Goal: Information Seeking & Learning: Learn about a topic

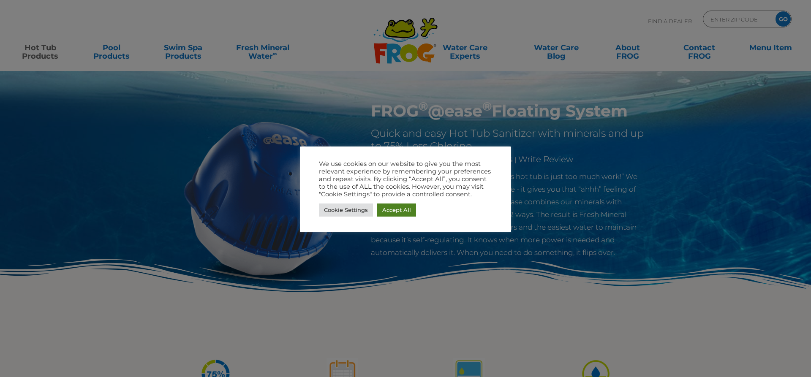
click at [384, 211] on link "Accept All" at bounding box center [396, 210] width 39 height 13
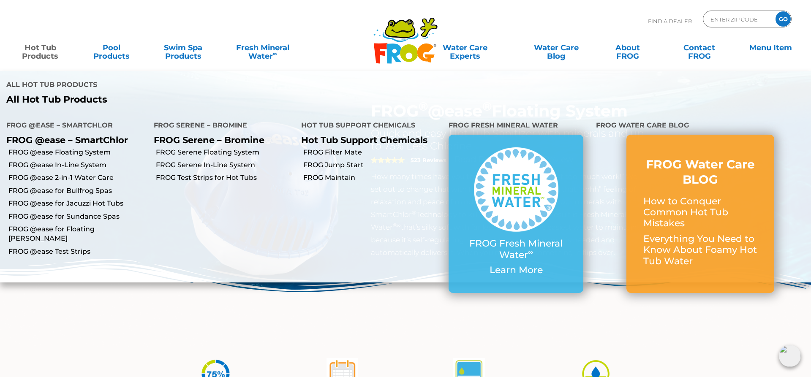
click at [44, 48] on link "Hot Tub Products" at bounding box center [39, 47] width 63 height 17
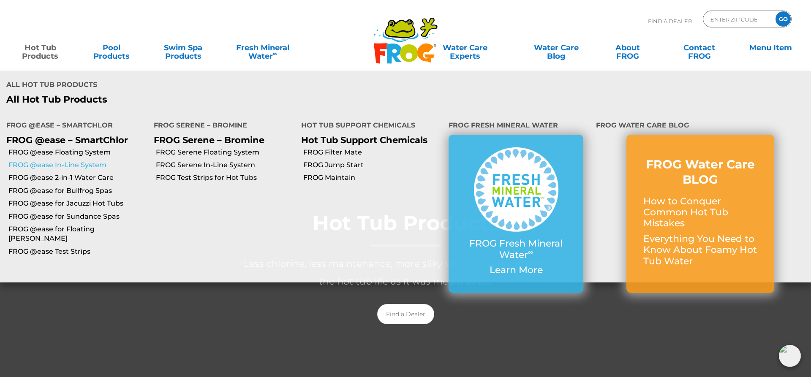
click at [47, 161] on link "FROG @ease In-Line System" at bounding box center [77, 165] width 139 height 9
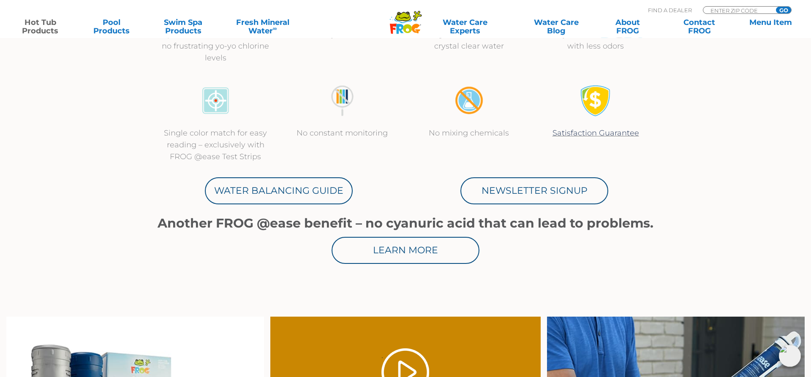
scroll to position [216, 0]
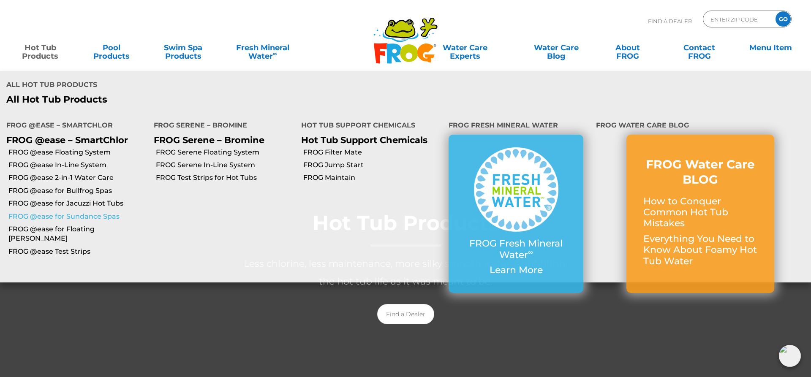
click at [66, 212] on link "FROG @ease for Sundance Spas" at bounding box center [77, 216] width 139 height 9
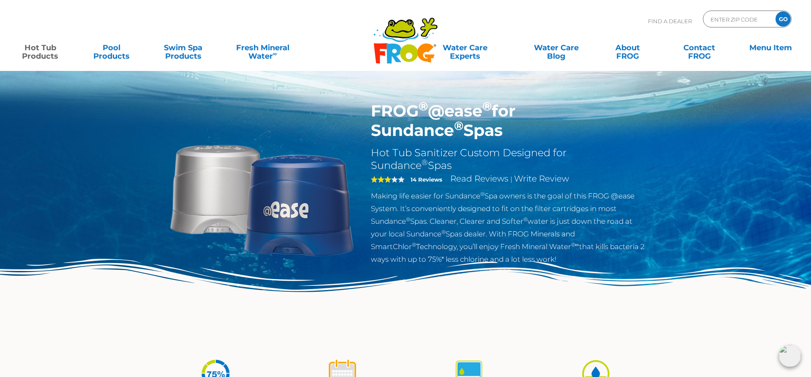
drag, startPoint x: 373, startPoint y: 112, endPoint x: 413, endPoint y: 129, distance: 43.0
click at [413, 129] on h1 "FROG ® @ease ® for Sundance ® Spas" at bounding box center [509, 120] width 276 height 39
